Goal: Task Accomplishment & Management: Manage account settings

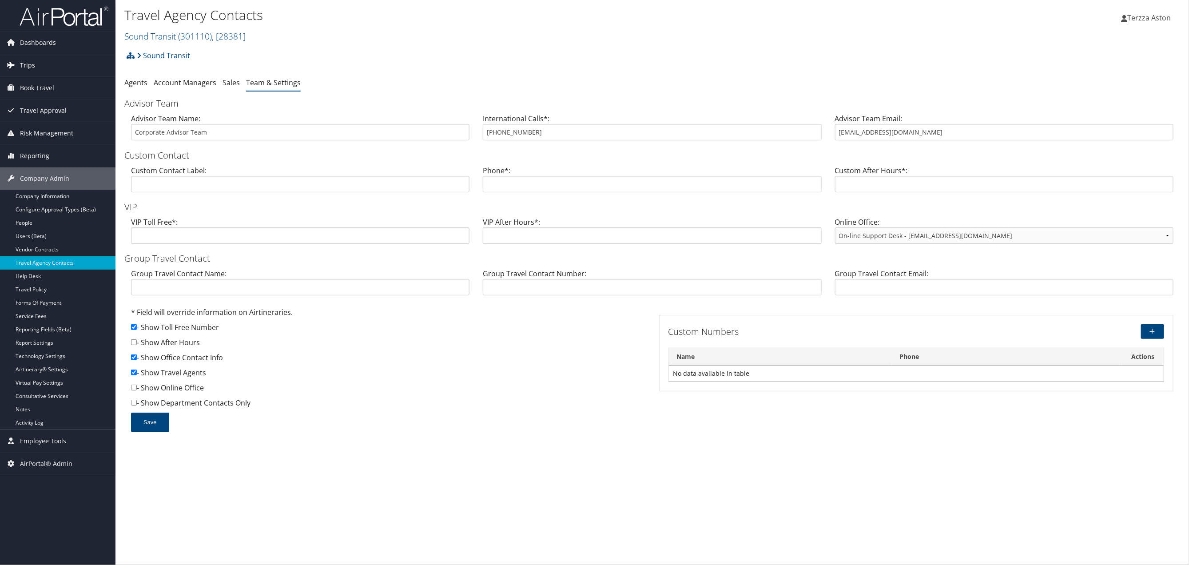
click at [35, 63] on link "Trips" at bounding box center [57, 65] width 115 height 22
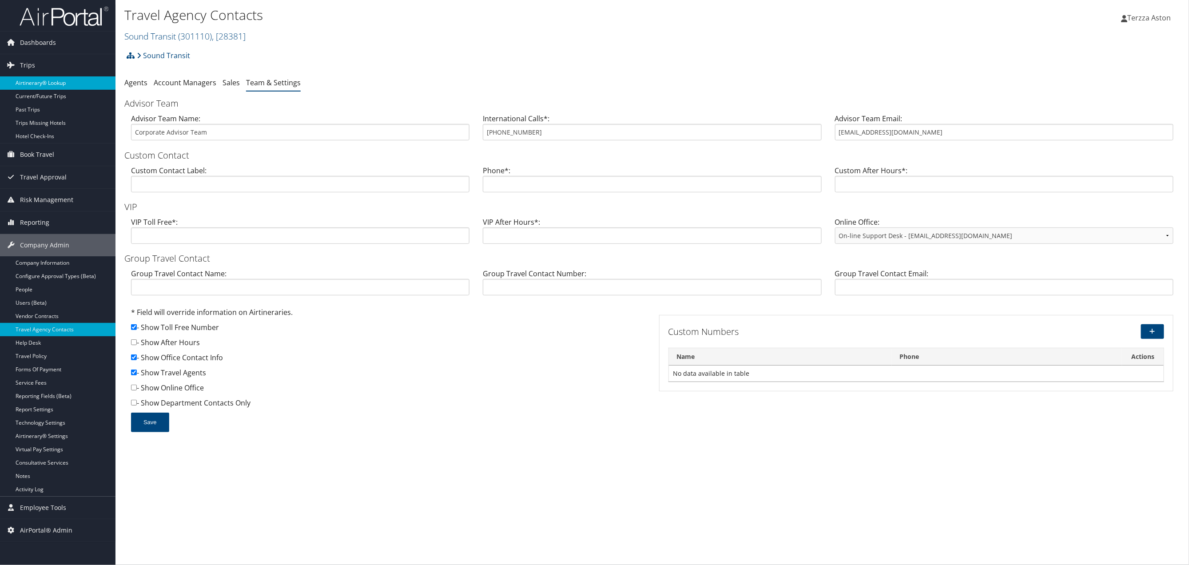
click at [61, 84] on link "Airtinerary® Lookup" at bounding box center [57, 82] width 115 height 13
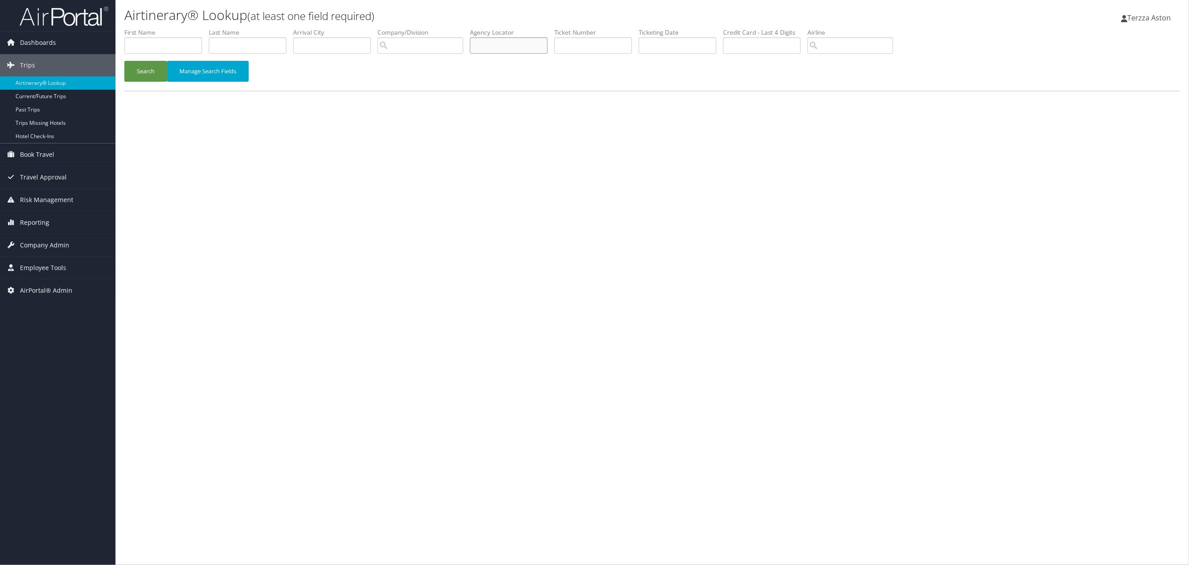
click at [494, 44] on input "text" at bounding box center [509, 45] width 78 height 16
type input "d59sd0"
click at [150, 68] on button "Search" at bounding box center [145, 71] width 43 height 21
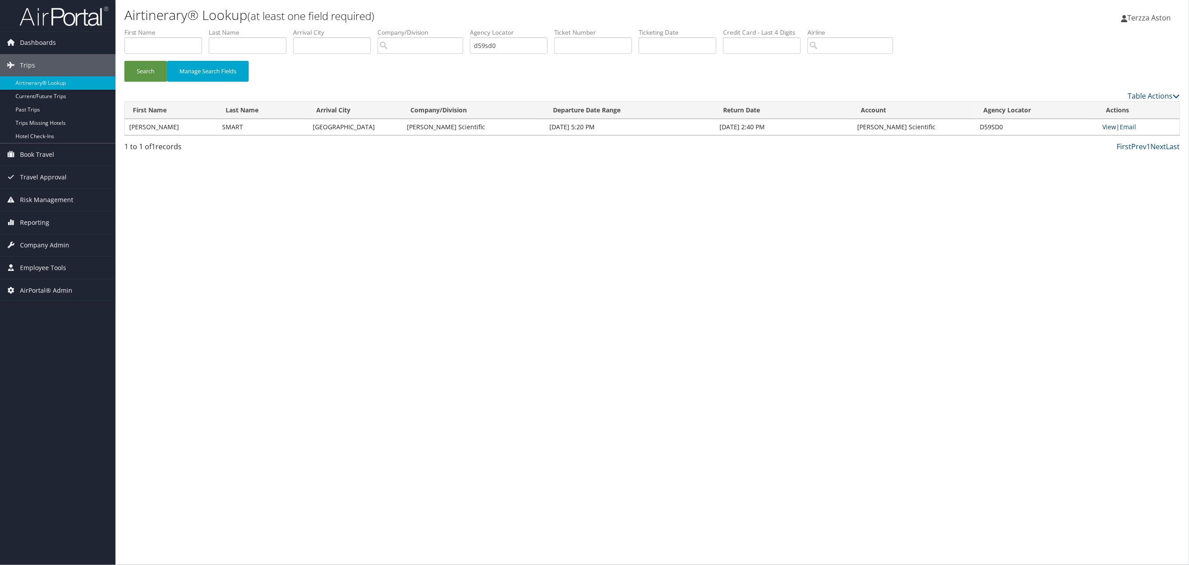
click at [1107, 125] on link "View" at bounding box center [1109, 127] width 14 height 8
click at [52, 245] on span "Company Admin" at bounding box center [44, 245] width 49 height 22
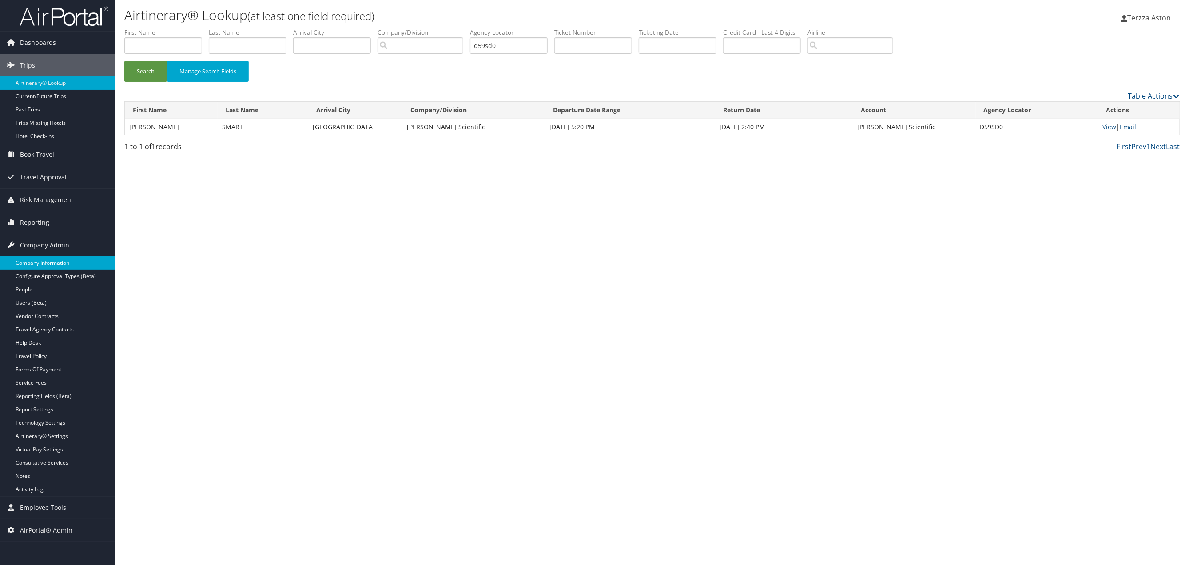
click at [61, 259] on link "Company Information" at bounding box center [57, 262] width 115 height 13
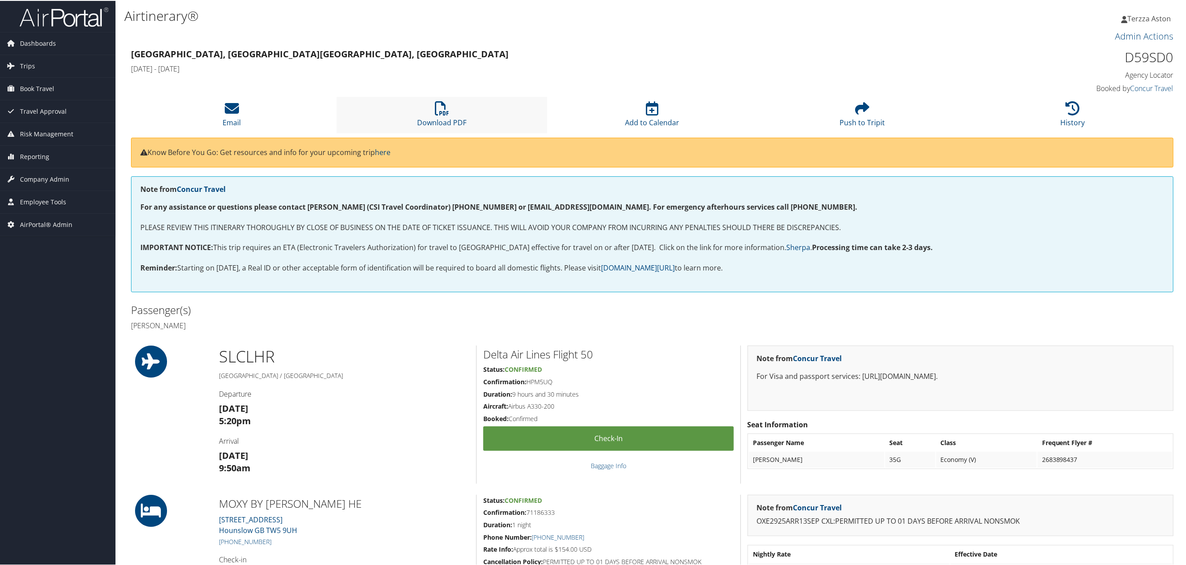
click at [427, 108] on li "Download PDF" at bounding box center [442, 114] width 210 height 36
click at [435, 108] on icon at bounding box center [442, 107] width 14 height 14
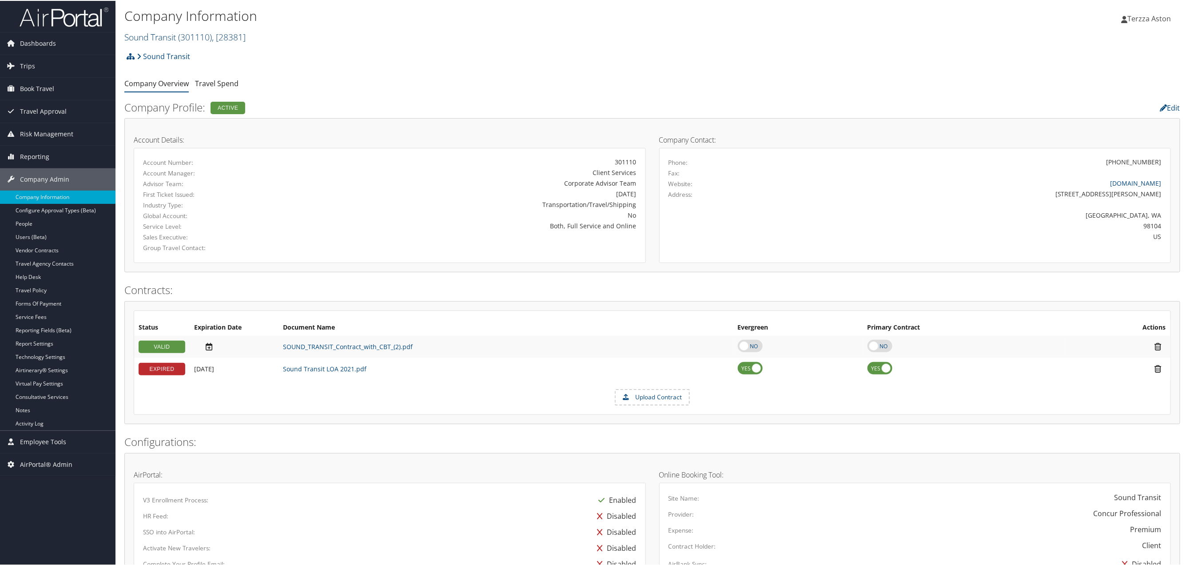
click at [139, 35] on link "Sound Transit ( 301110 ) , [ 28381 ]" at bounding box center [184, 36] width 121 height 12
click at [144, 55] on input "search" at bounding box center [183, 52] width 117 height 16
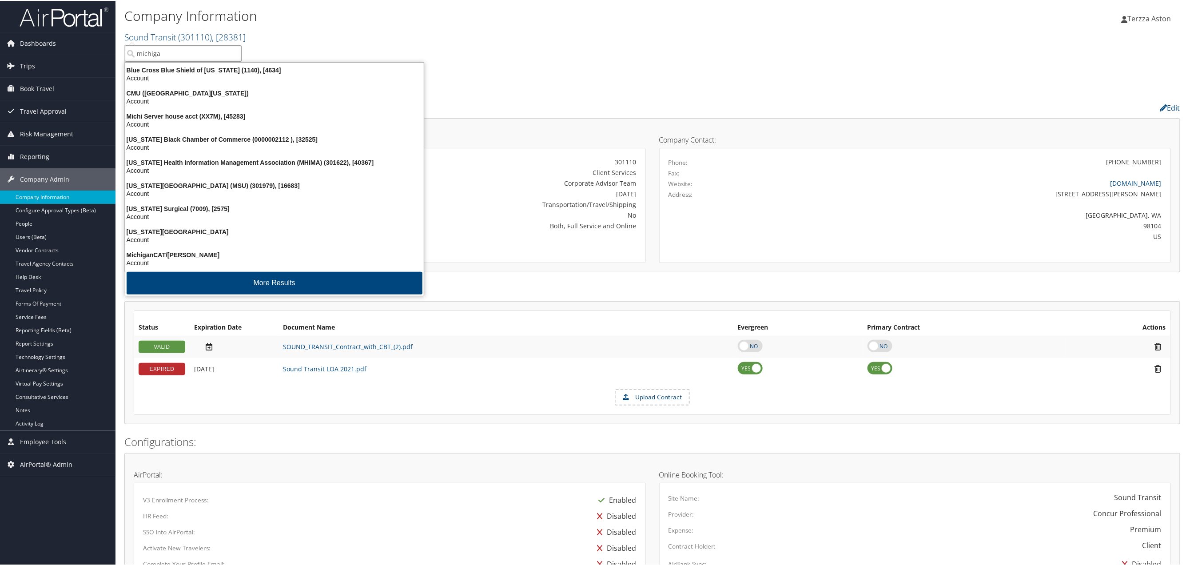
type input "[US_STATE]"
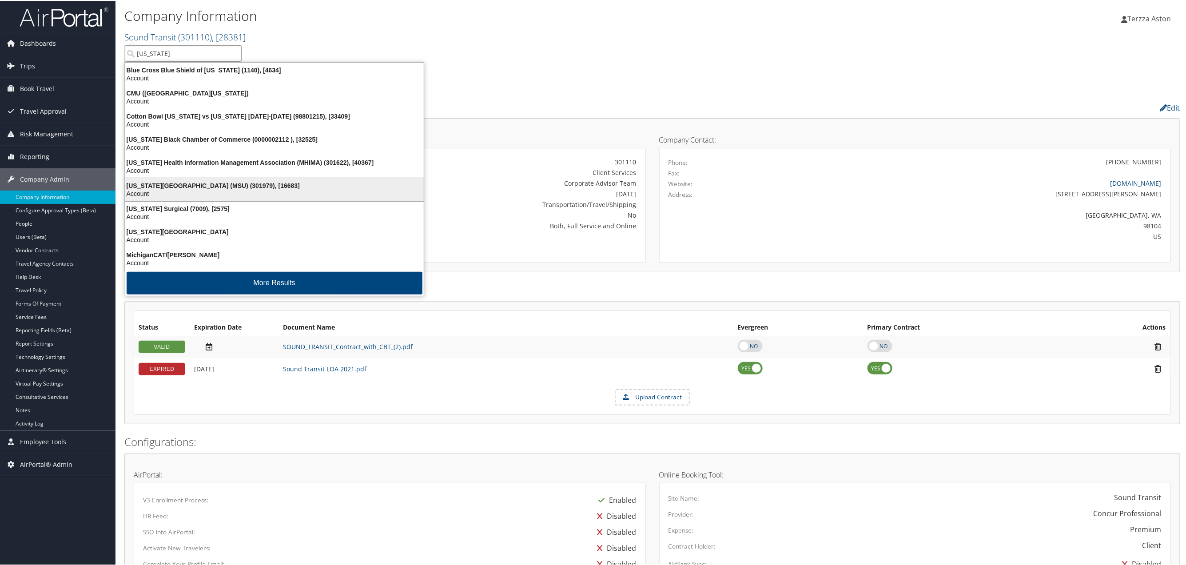
click at [170, 187] on div "Michigan State University (MSU) (301979), [16683]" at bounding box center [274, 185] width 309 height 8
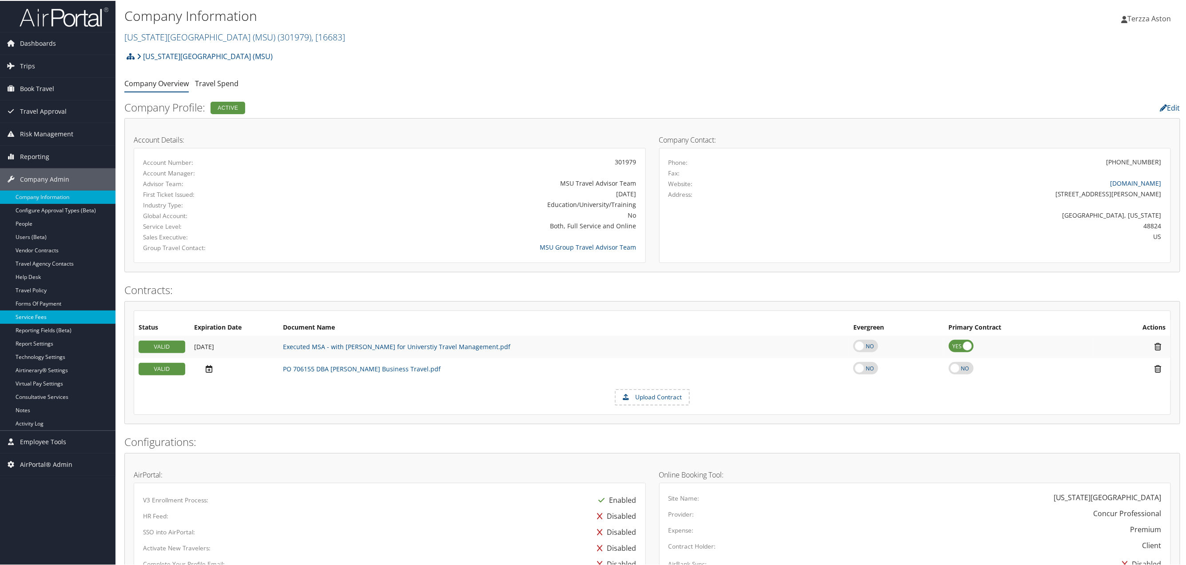
click at [56, 317] on link "Service Fees" at bounding box center [57, 316] width 115 height 13
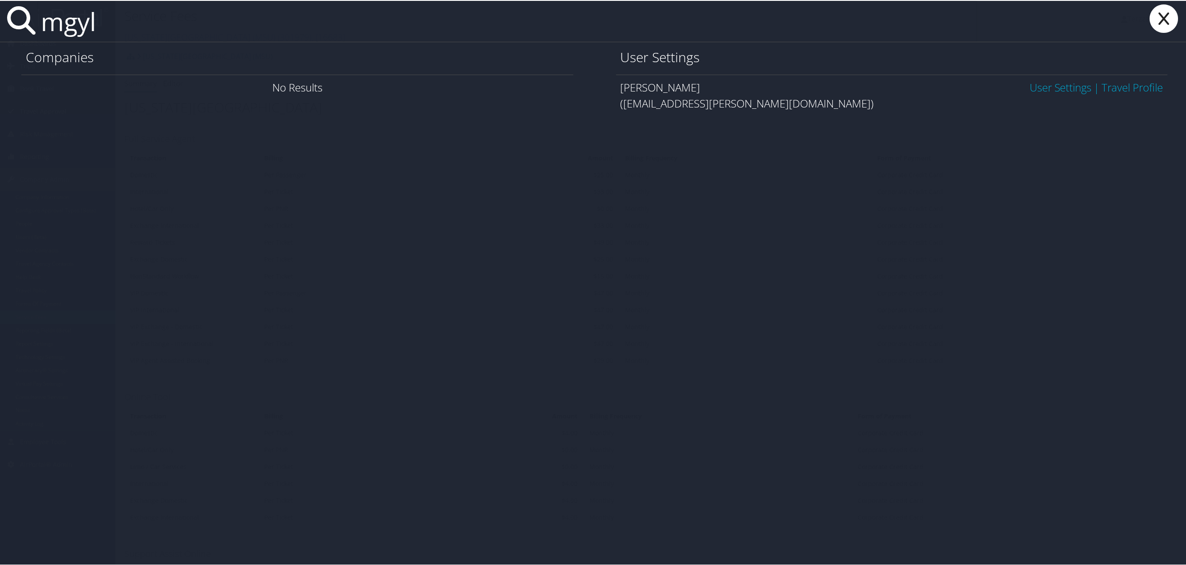
type input "mgyl"
click at [1059, 92] on link "User Settings" at bounding box center [1061, 86] width 62 height 15
click at [1059, 88] on link "User Settings" at bounding box center [1061, 86] width 62 height 15
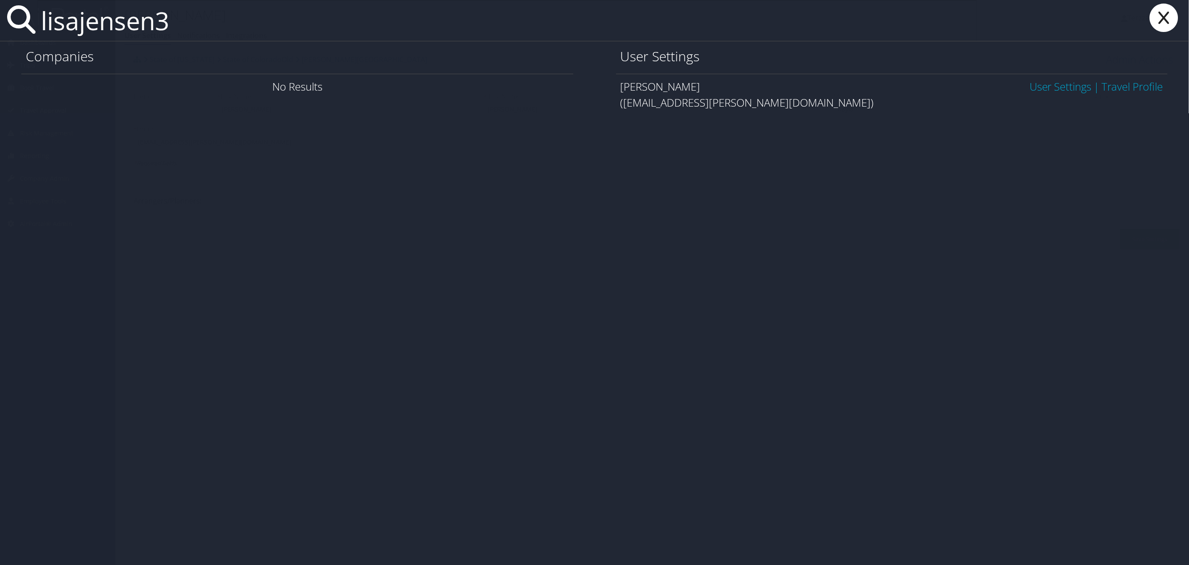
type input "lisajensen3"
click at [1040, 79] on div "[PERSON_NAME] User Settings | Travel Profile ([EMAIL_ADDRESS][PERSON_NAME][DOMA…" at bounding box center [892, 94] width 552 height 41
click at [1048, 83] on link "User Settings" at bounding box center [1061, 86] width 62 height 15
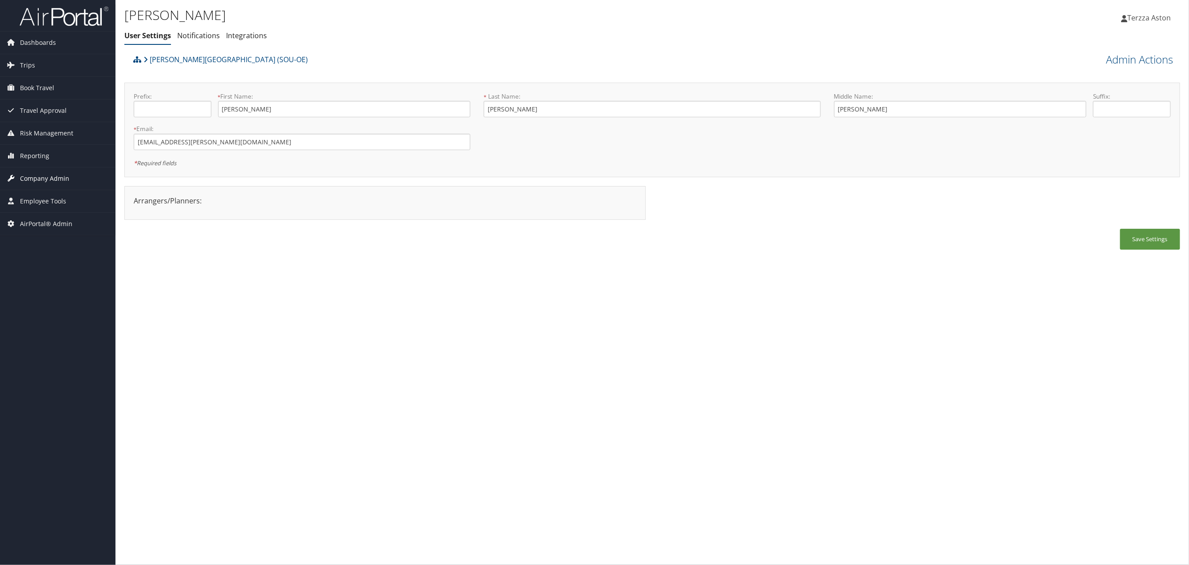
click at [49, 176] on span "Company Admin" at bounding box center [44, 178] width 49 height 22
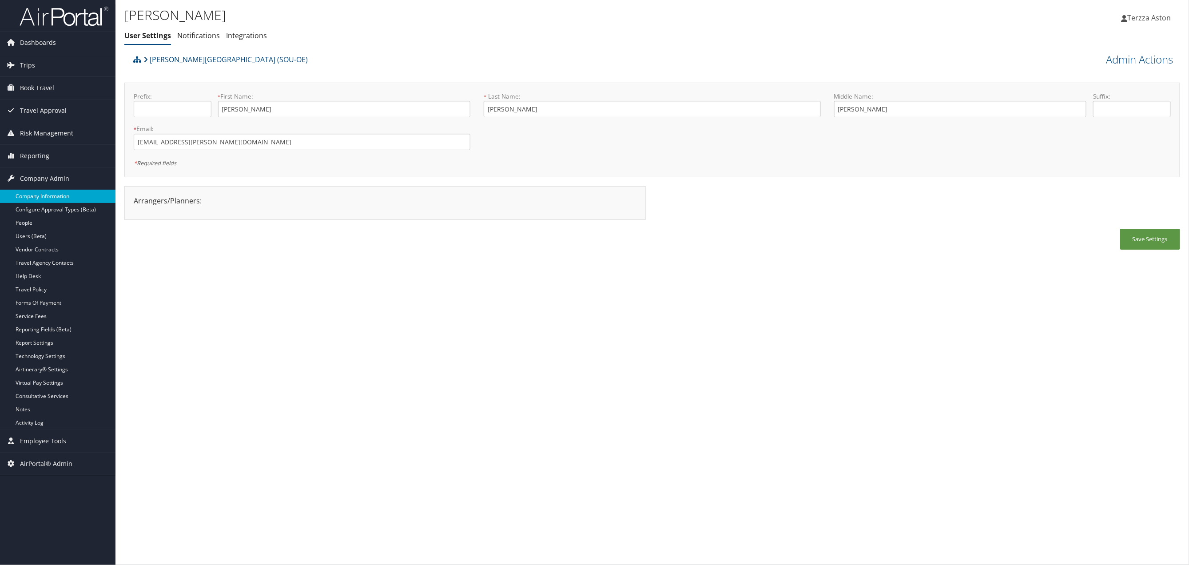
click at [54, 195] on link "Company Information" at bounding box center [57, 196] width 115 height 13
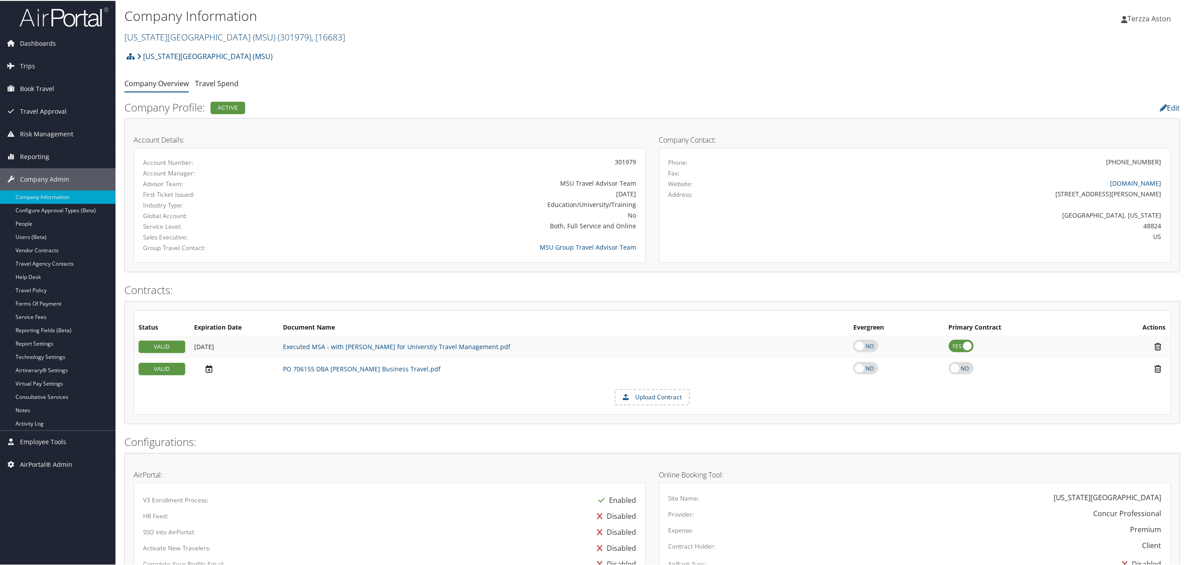
click at [149, 32] on link "Michigan State University (MSU) ( 301979 ) , [ 16683 ]" at bounding box center [234, 36] width 221 height 12
click at [146, 48] on input "search" at bounding box center [183, 52] width 117 height 16
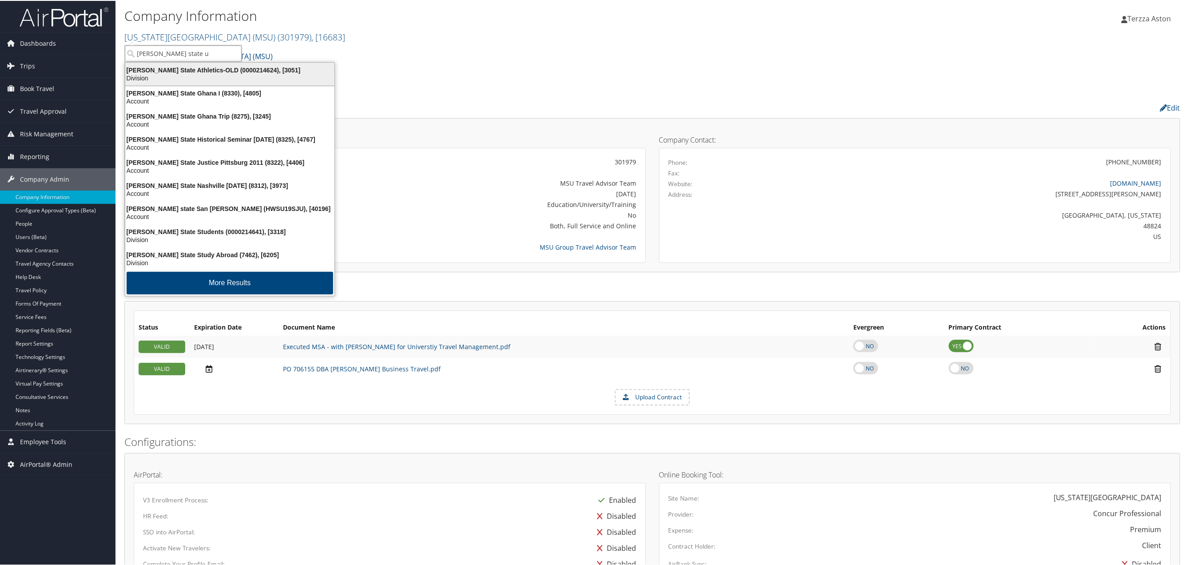
type input "weber state un"
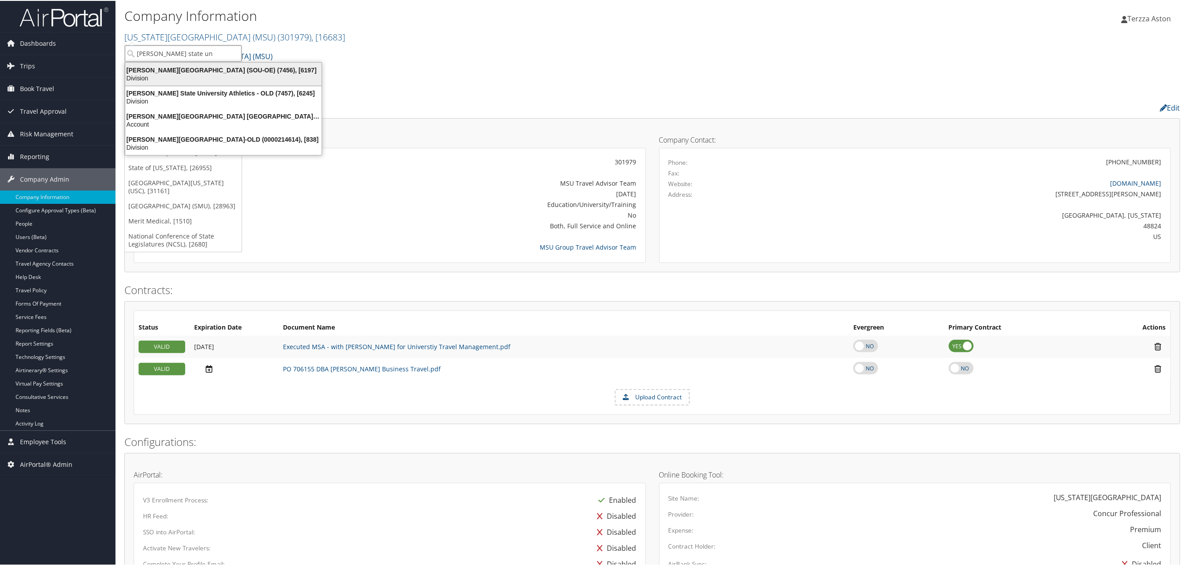
click at [181, 65] on div "Weber State University (SOU-OE) (7456), [6197]" at bounding box center [223, 69] width 207 height 8
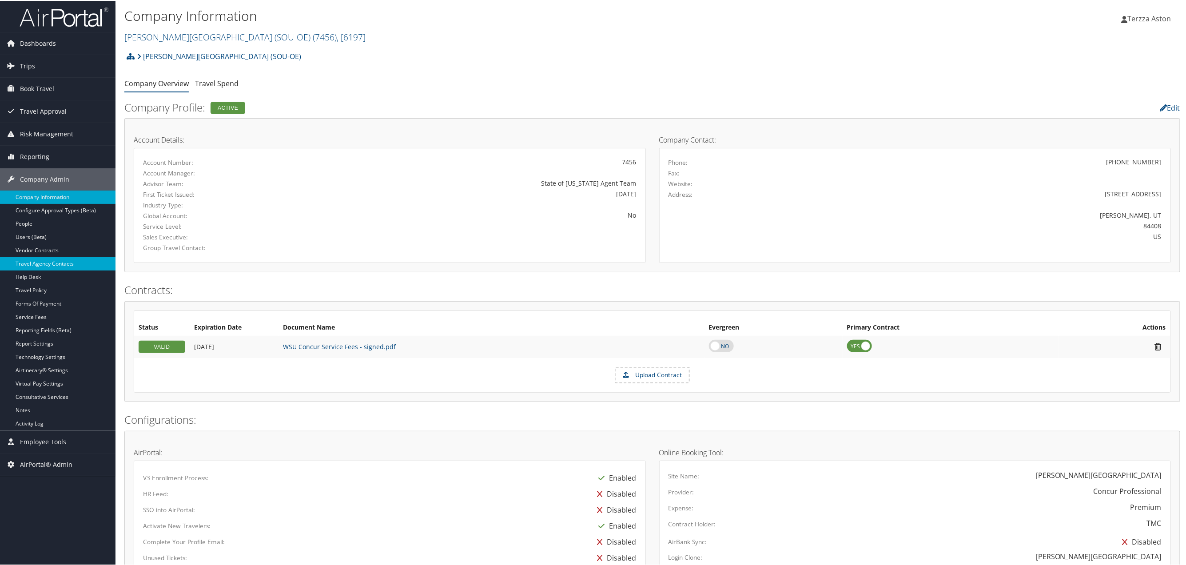
click at [44, 267] on link "Travel Agency Contacts" at bounding box center [57, 262] width 115 height 13
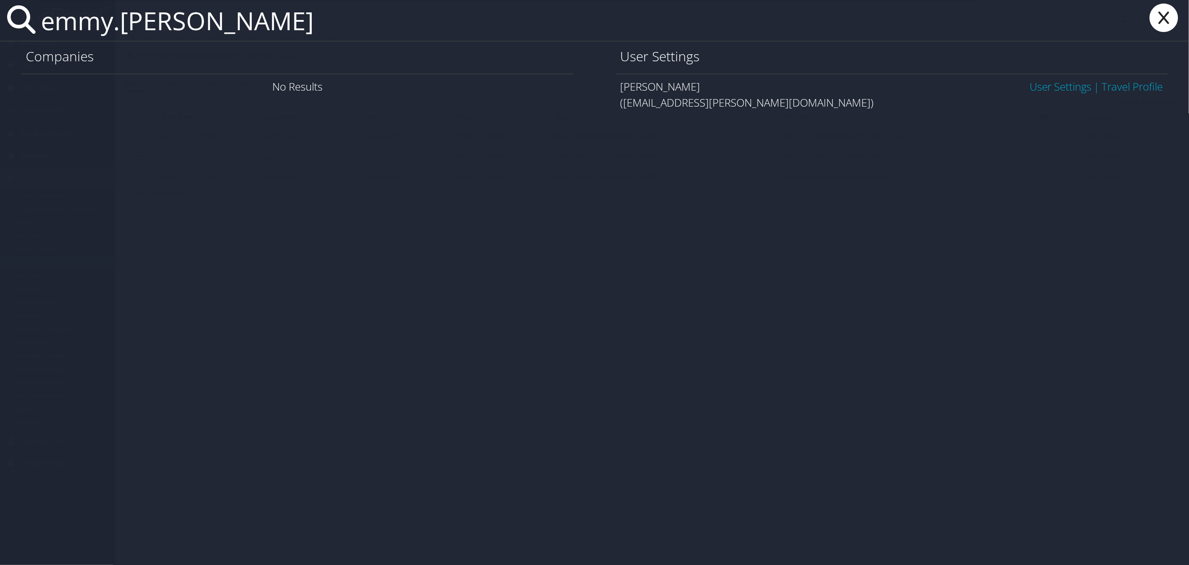
type input "emmy.[PERSON_NAME]"
click at [1053, 87] on link "User Settings" at bounding box center [1061, 86] width 62 height 15
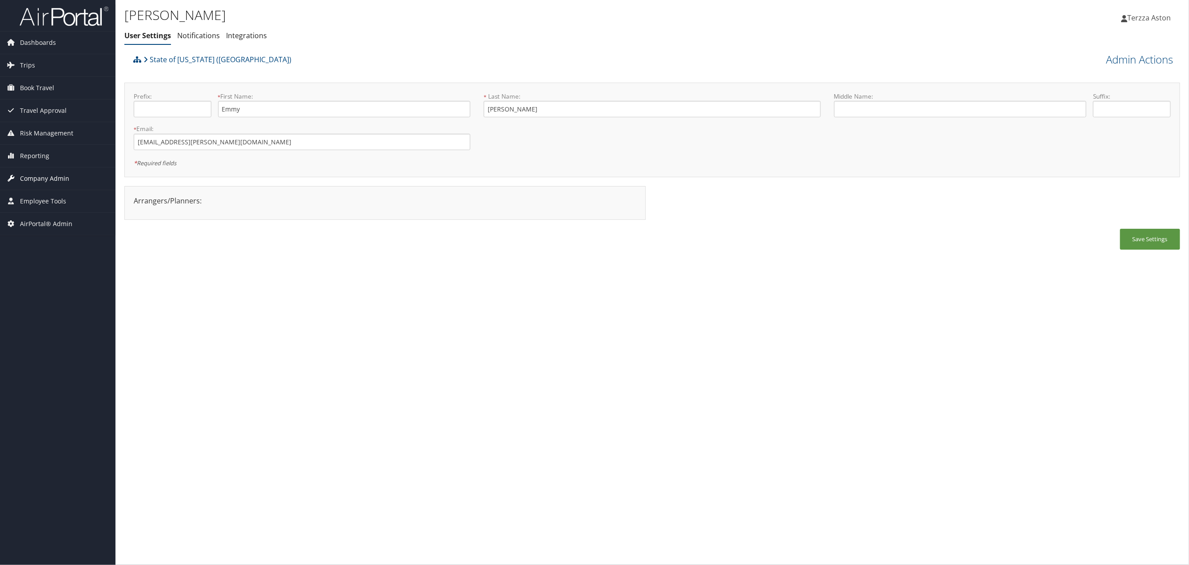
click at [54, 178] on span "Company Admin" at bounding box center [44, 178] width 49 height 22
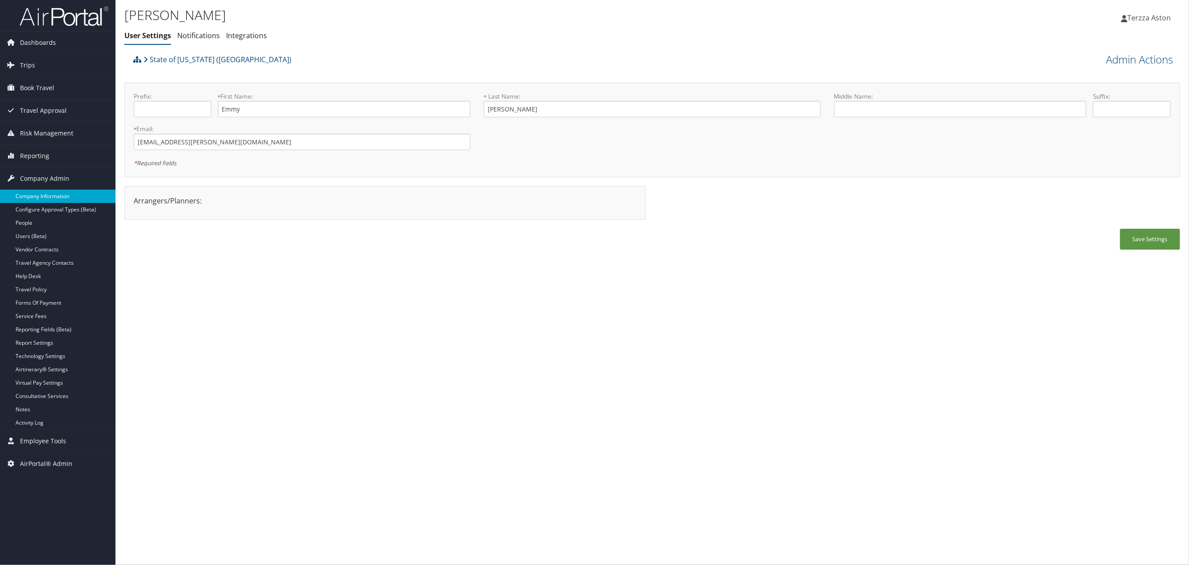
click at [33, 195] on link "Company Information" at bounding box center [57, 196] width 115 height 13
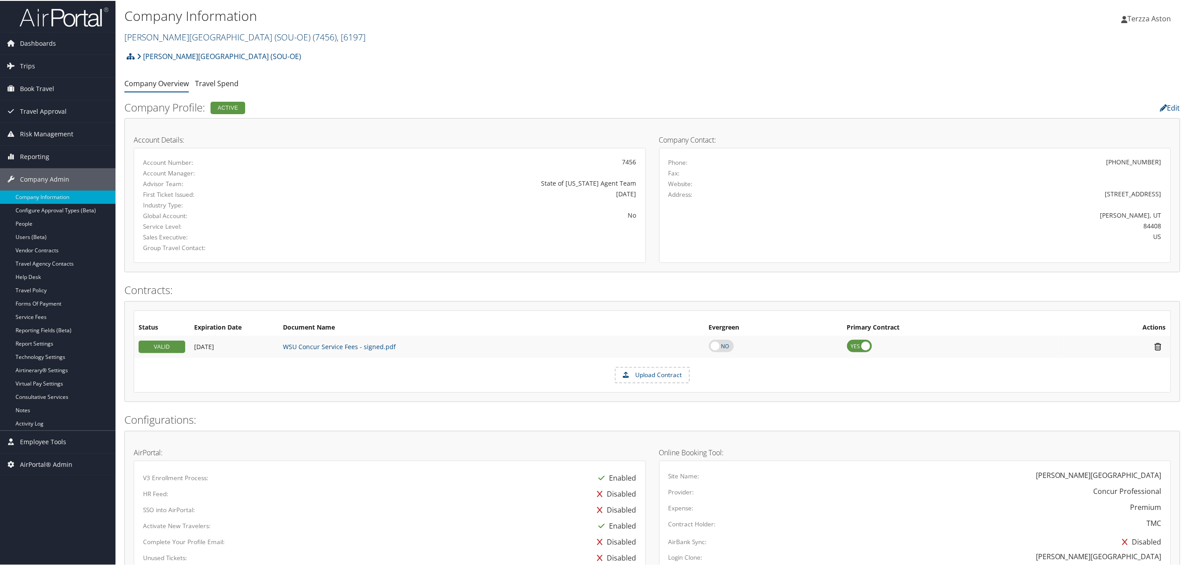
click at [178, 37] on link "[PERSON_NAME][GEOGRAPHIC_DATA] (SOU-OE) ( 7456 ) , [ 6197 ]" at bounding box center [244, 36] width 241 height 12
click at [157, 57] on input "search" at bounding box center [183, 52] width 117 height 16
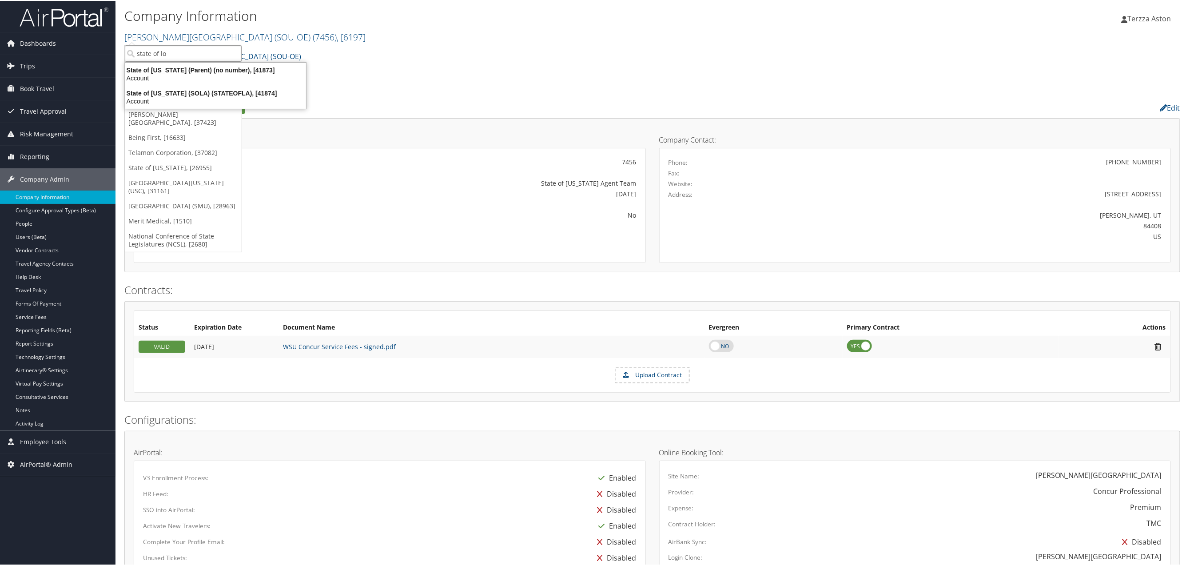
type input "state of lou"
click at [172, 94] on div "State of Louisiana (SOLA) (STATEOFLA), [41874]" at bounding box center [215, 92] width 191 height 8
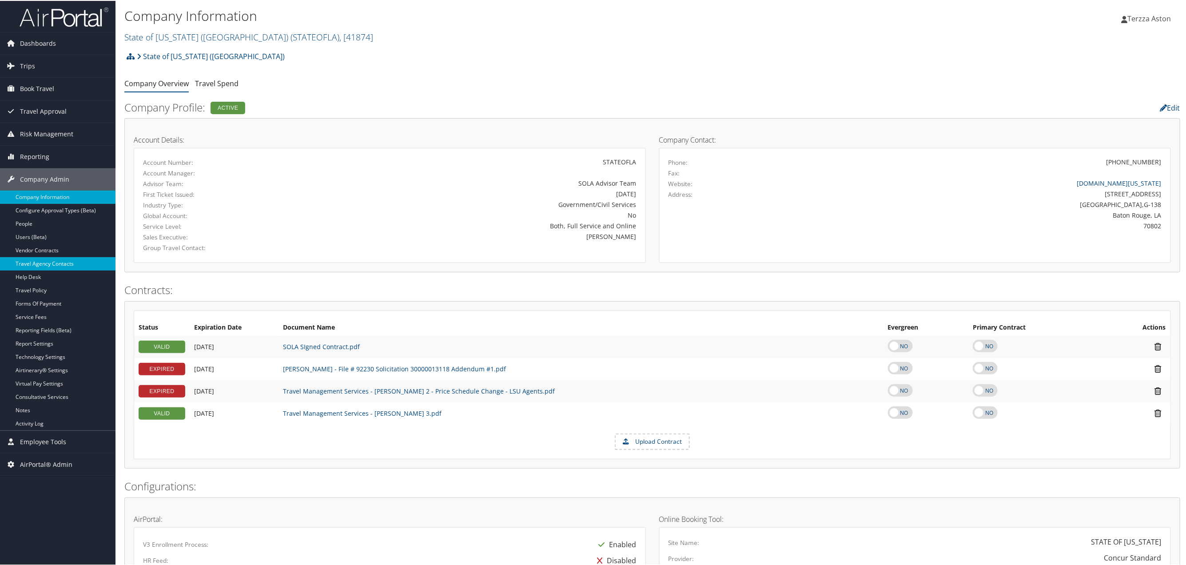
click at [63, 260] on link "Travel Agency Contacts" at bounding box center [57, 262] width 115 height 13
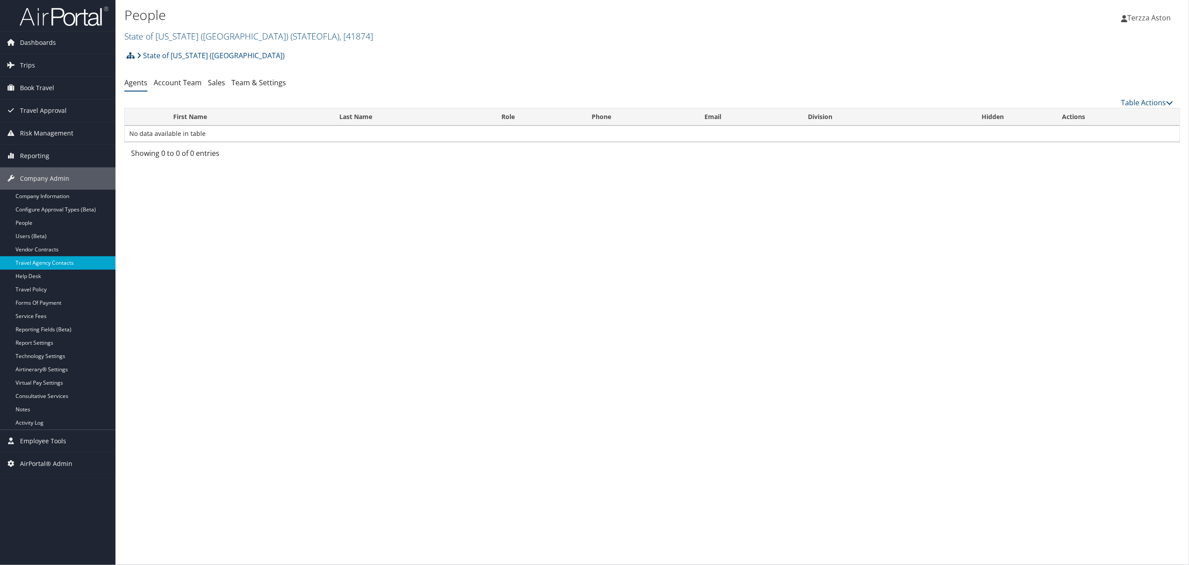
click at [67, 258] on link "Travel Agency Contacts" at bounding box center [57, 262] width 115 height 13
click at [262, 80] on link "Team & Settings" at bounding box center [258, 83] width 55 height 10
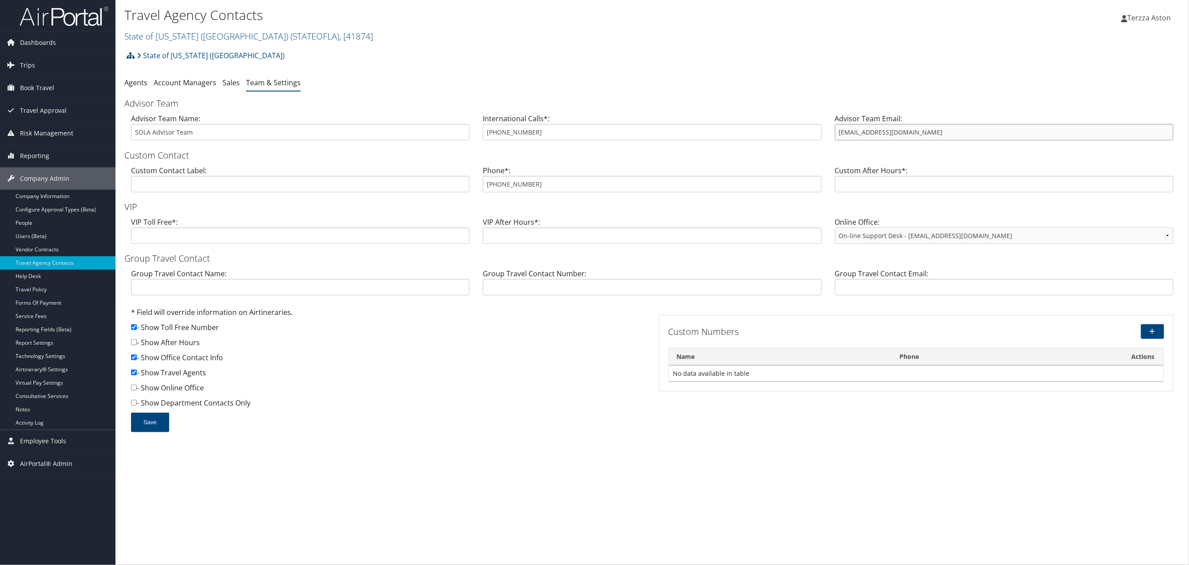
drag, startPoint x: 837, startPoint y: 130, endPoint x: 910, endPoint y: 135, distance: 73.0
click at [910, 135] on input "statela@CBTravel.com" at bounding box center [1004, 132] width 338 height 16
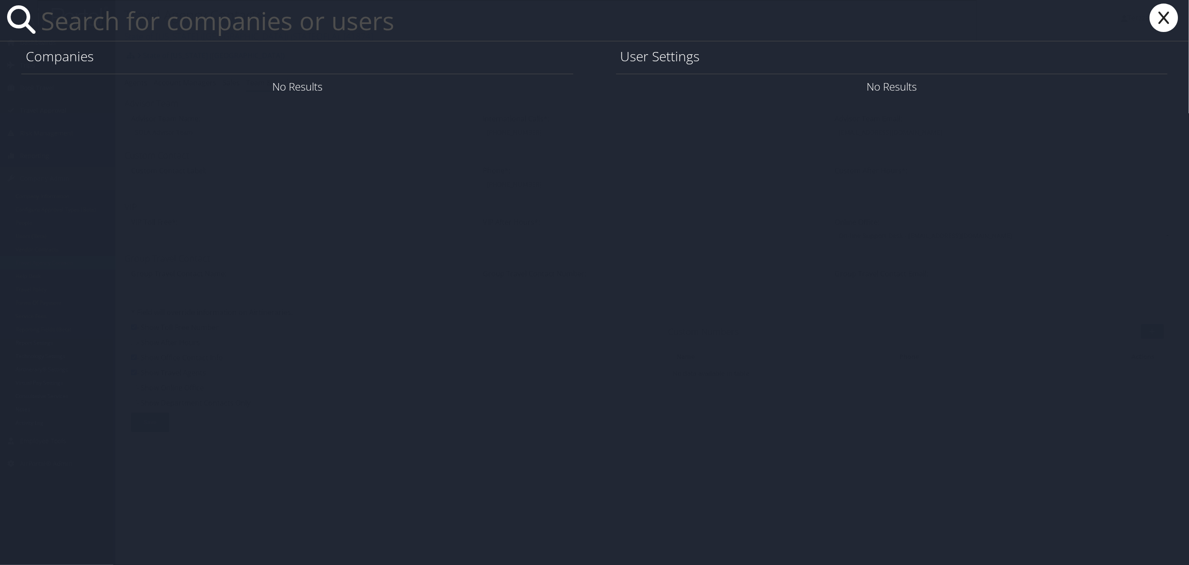
paste input "Benito.Posa@valicorp.com"
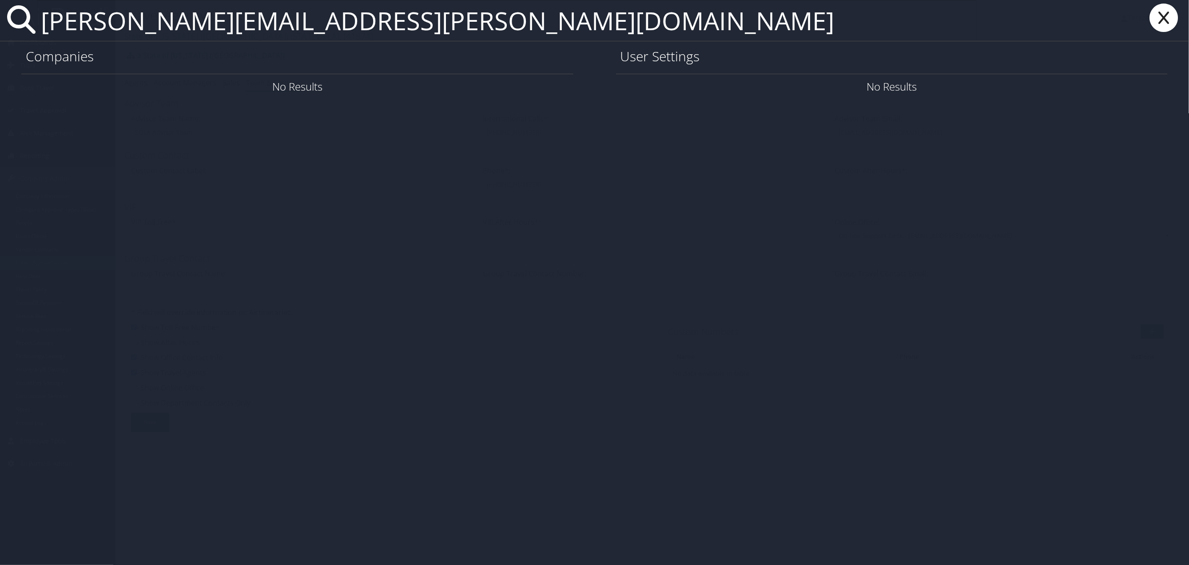
type input "Benito.Posa@valicorp.com"
click at [1049, 88] on link "User Settings" at bounding box center [1061, 86] width 62 height 15
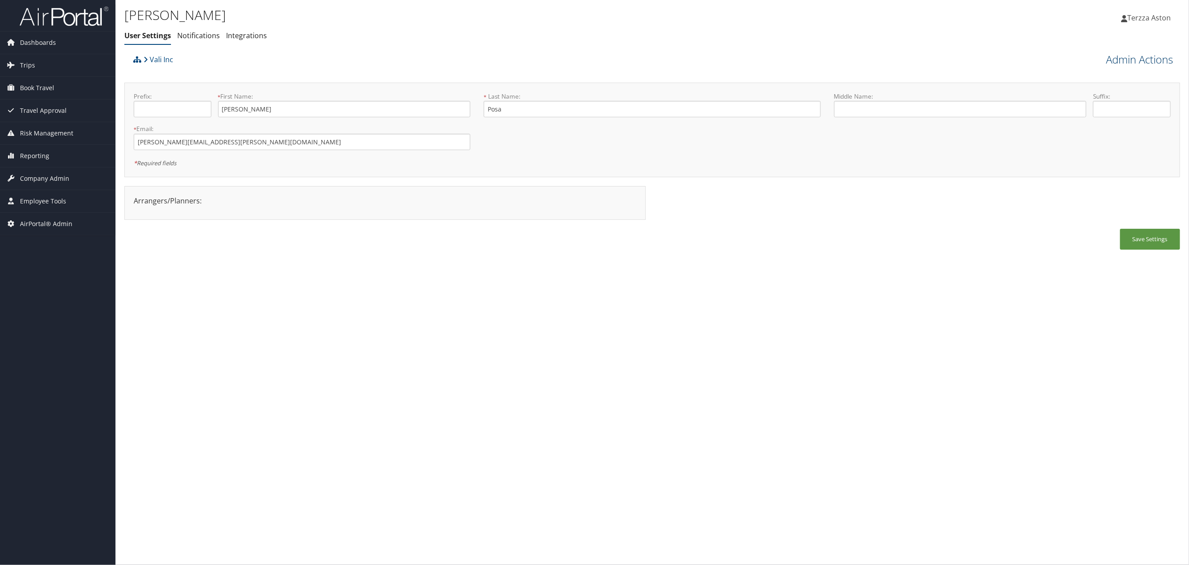
click at [1149, 60] on link "Admin Actions" at bounding box center [1139, 59] width 67 height 15
click at [1078, 107] on link "User Technology Settings" at bounding box center [1114, 106] width 117 height 15
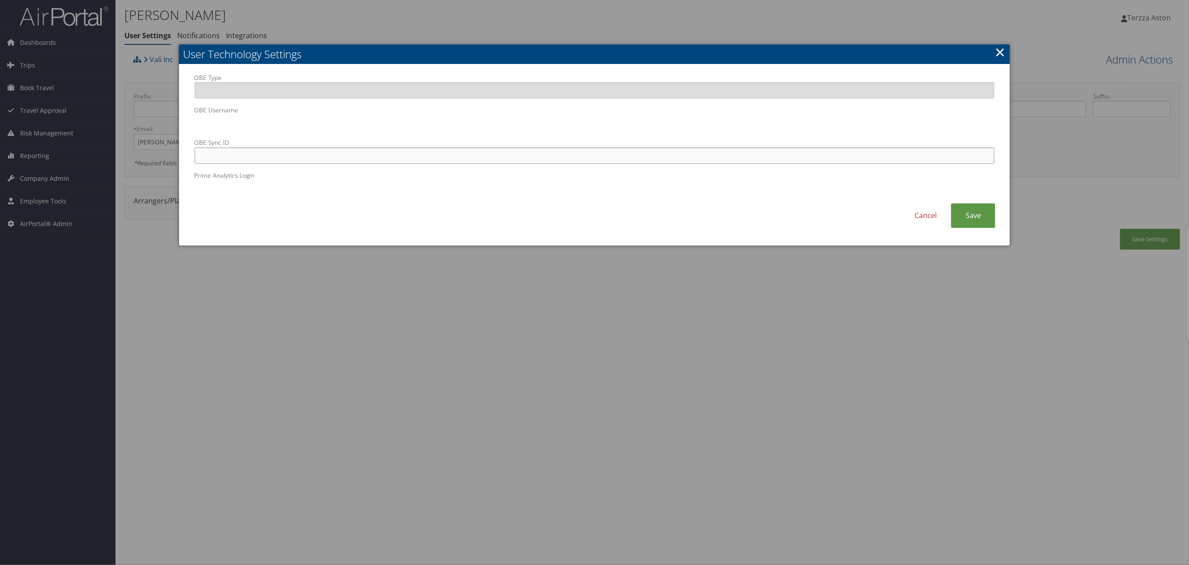
click at [347, 156] on input "OBE Sync ID" at bounding box center [595, 155] width 800 height 16
paste input "[PERSON_NAME][EMAIL_ADDRESS][PERSON_NAME][DOMAIN_NAME]"
type input "[PERSON_NAME][EMAIL_ADDRESS][PERSON_NAME][DOMAIN_NAME]"
click at [973, 218] on link "Save" at bounding box center [973, 215] width 44 height 24
